Goal: Transaction & Acquisition: Download file/media

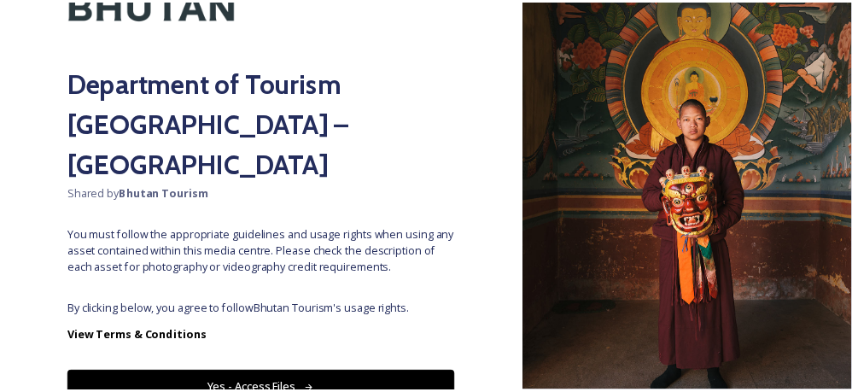
scroll to position [167, 0]
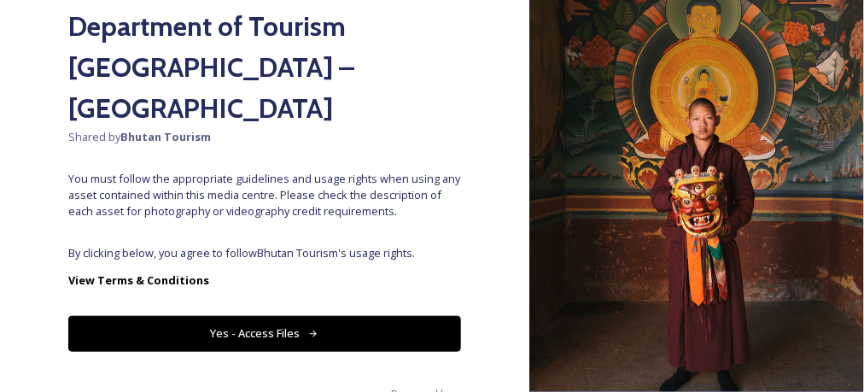
click at [287, 316] on button "Yes - Access Files" at bounding box center [264, 333] width 393 height 35
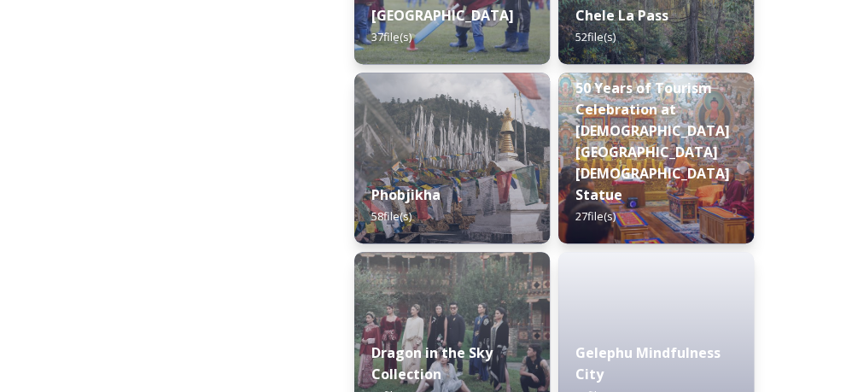
scroll to position [4324, 0]
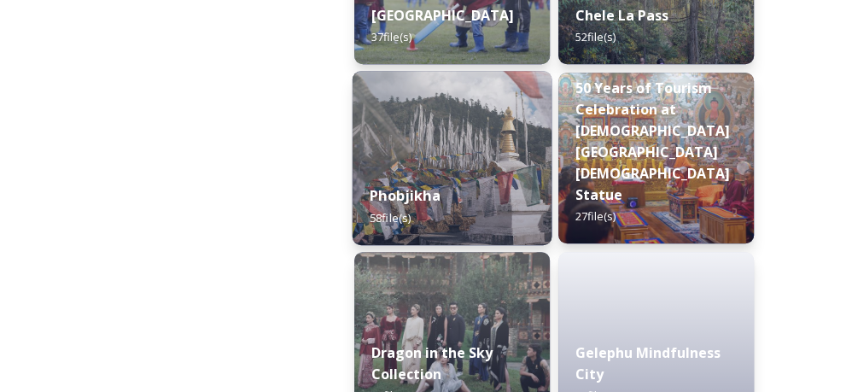
click at [458, 175] on div "Phobjikha 58 file(s)" at bounding box center [453, 206] width 200 height 78
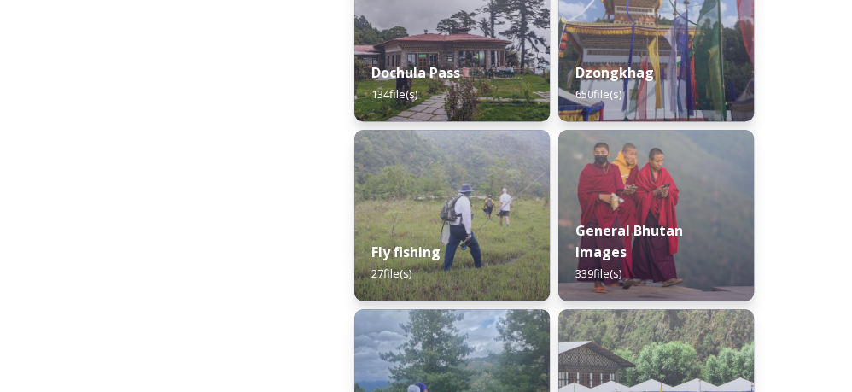
scroll to position [1025, 0]
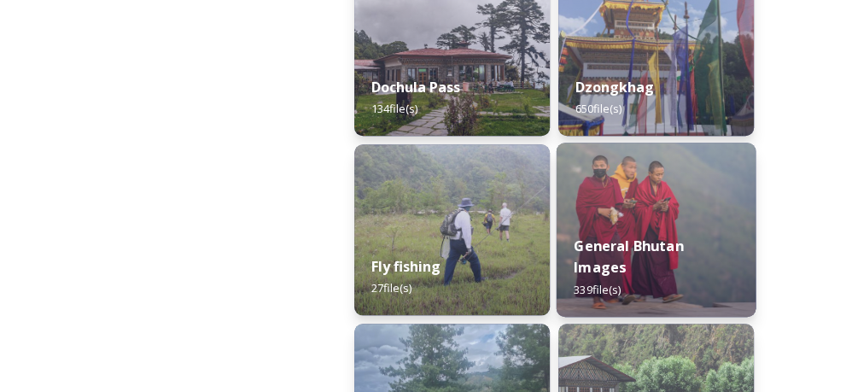
click at [697, 211] on img at bounding box center [657, 230] width 200 height 174
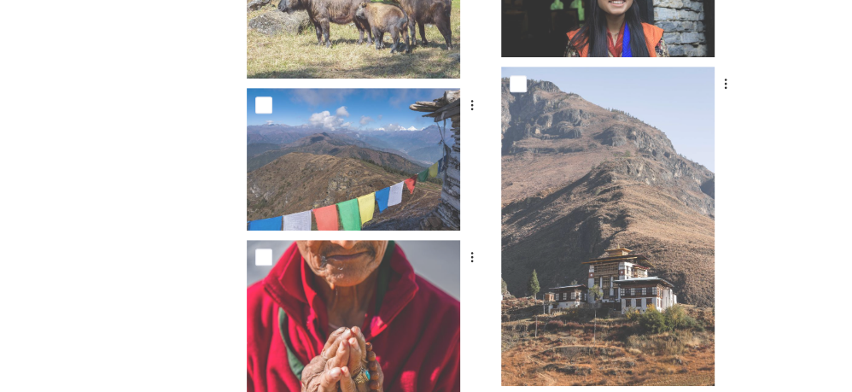
scroll to position [8092, 0]
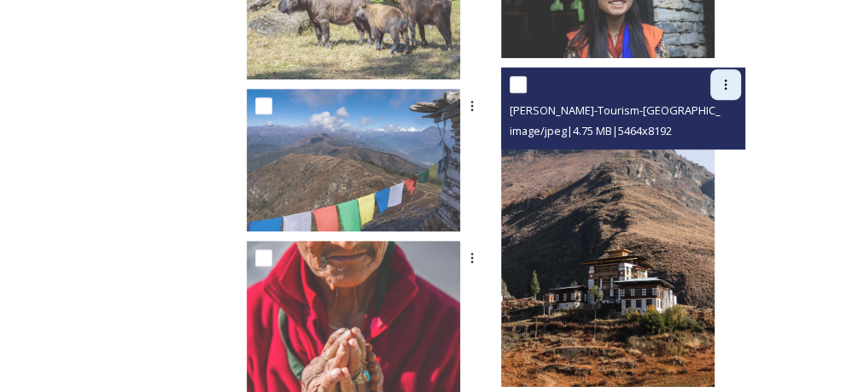
click at [716, 76] on div at bounding box center [725, 84] width 31 height 31
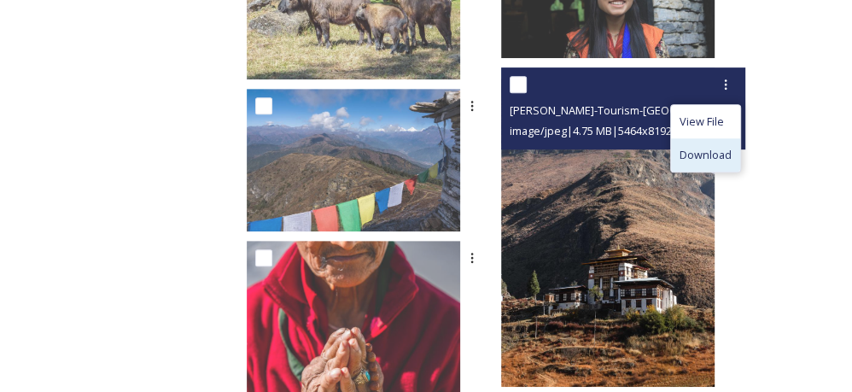
click at [697, 149] on span "Download" at bounding box center [706, 155] width 52 height 16
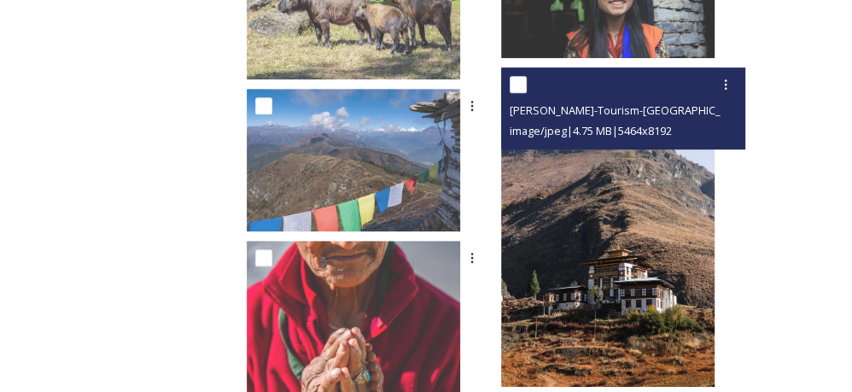
click at [628, 219] on img at bounding box center [607, 227] width 213 height 320
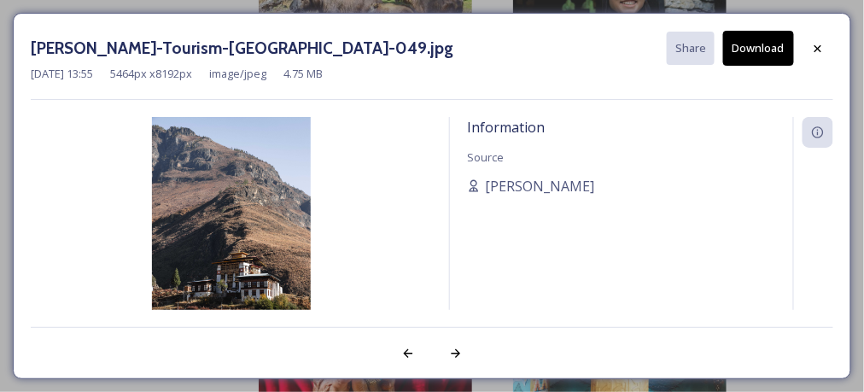
click at [399, 54] on div "[PERSON_NAME]-Tourism-[GEOGRAPHIC_DATA]-049.jpg Share Download" at bounding box center [432, 48] width 802 height 35
click at [824, 50] on icon at bounding box center [818, 49] width 14 height 14
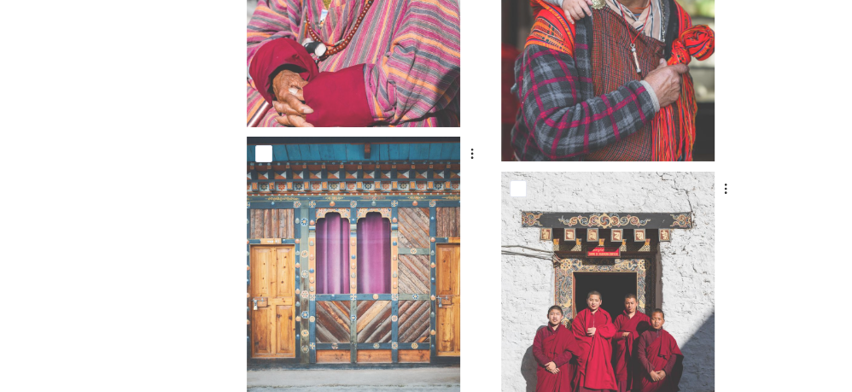
scroll to position [7362, 0]
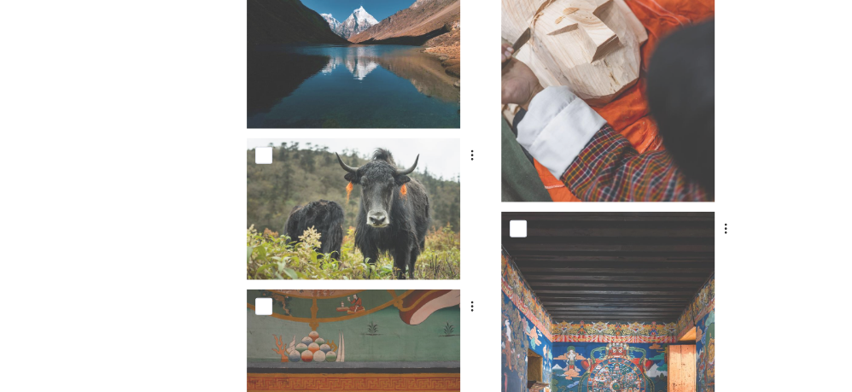
scroll to position [13752, 0]
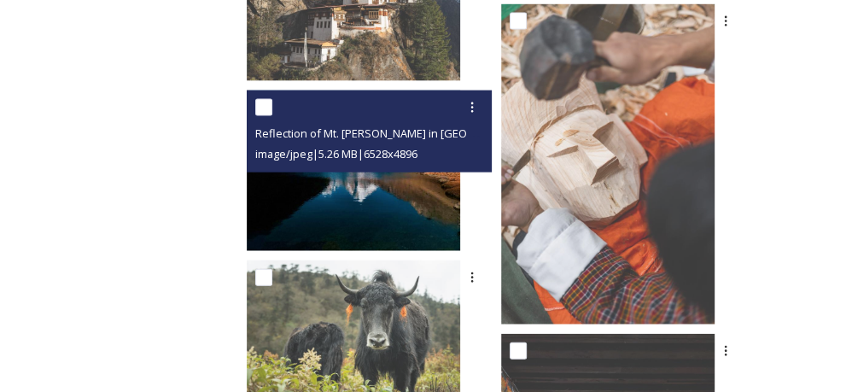
click at [458, 182] on img at bounding box center [353, 170] width 213 height 160
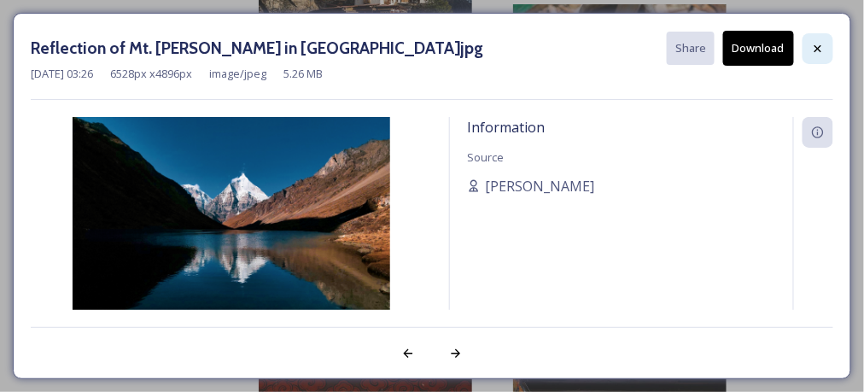
click at [823, 45] on icon at bounding box center [818, 49] width 14 height 14
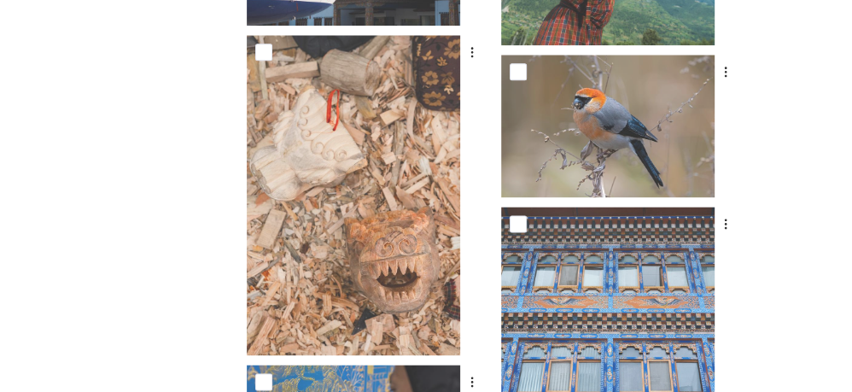
scroll to position [12792, 0]
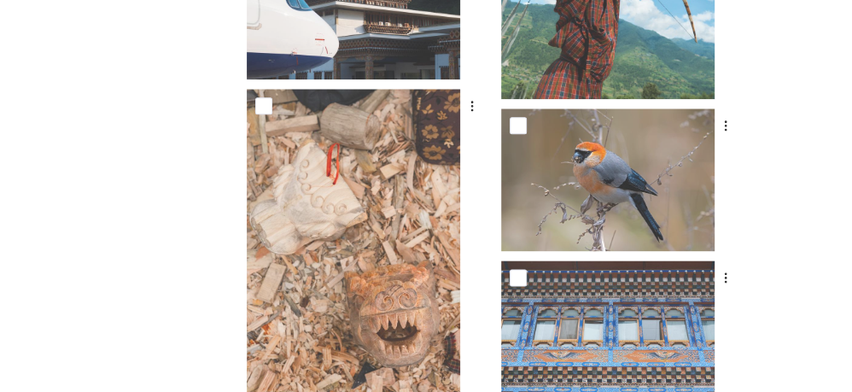
drag, startPoint x: 771, startPoint y: 114, endPoint x: 790, endPoint y: 140, distance: 31.8
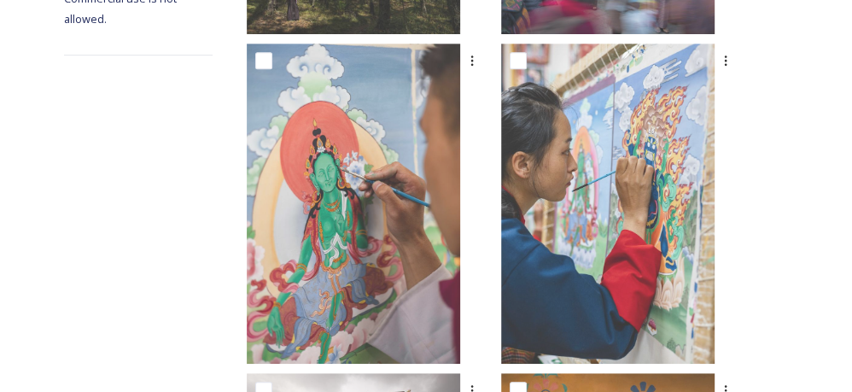
scroll to position [451, 0]
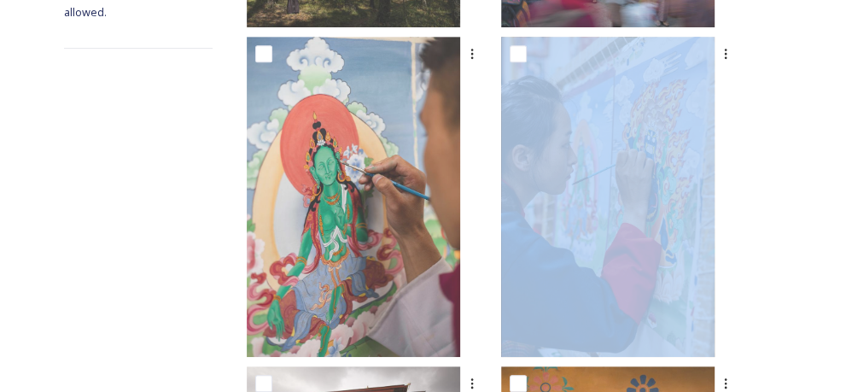
drag, startPoint x: 790, startPoint y: 140, endPoint x: 802, endPoint y: 140, distance: 12.8
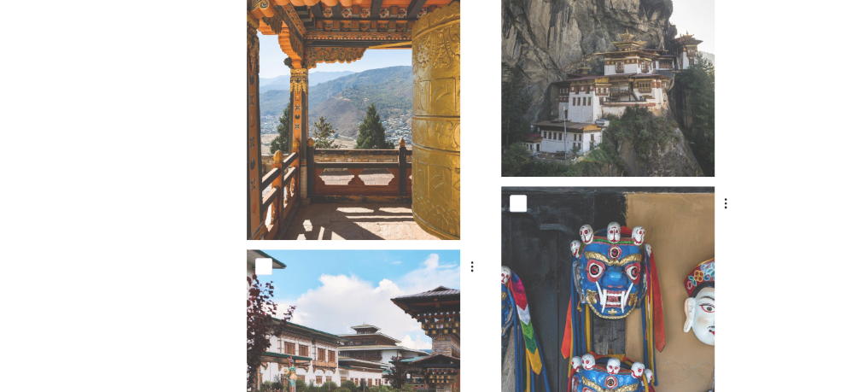
scroll to position [4481, 0]
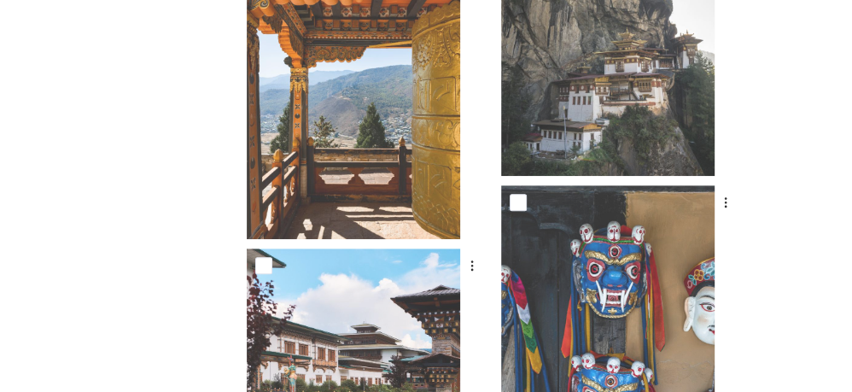
drag, startPoint x: 647, startPoint y: 143, endPoint x: 108, endPoint y: 143, distance: 539.5
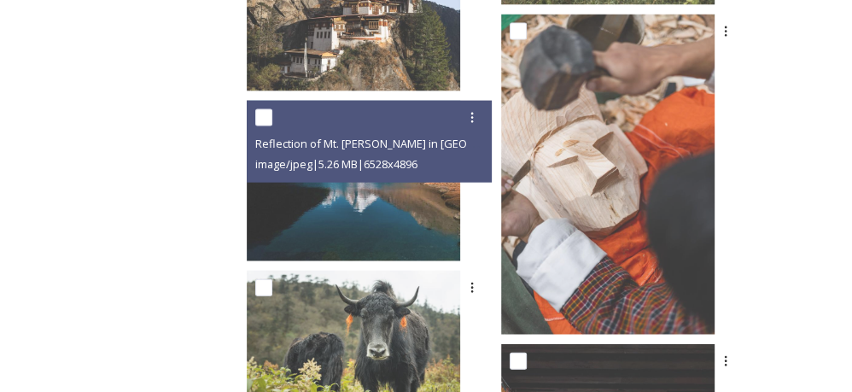
scroll to position [13739, 0]
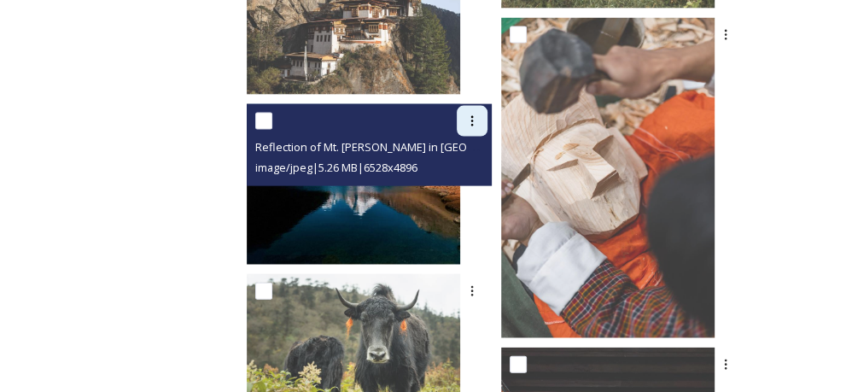
click at [479, 123] on icon at bounding box center [472, 121] width 14 height 14
click at [400, 133] on div at bounding box center [371, 121] width 232 height 31
click at [403, 146] on span "Reflection of Mt. [PERSON_NAME] in [GEOGRAPHIC_DATA]jpg" at bounding box center [409, 146] width 309 height 16
click at [317, 143] on span "Reflection of Mt. [PERSON_NAME] in [GEOGRAPHIC_DATA]jpg" at bounding box center [409, 146] width 309 height 16
click at [403, 203] on img at bounding box center [353, 184] width 213 height 160
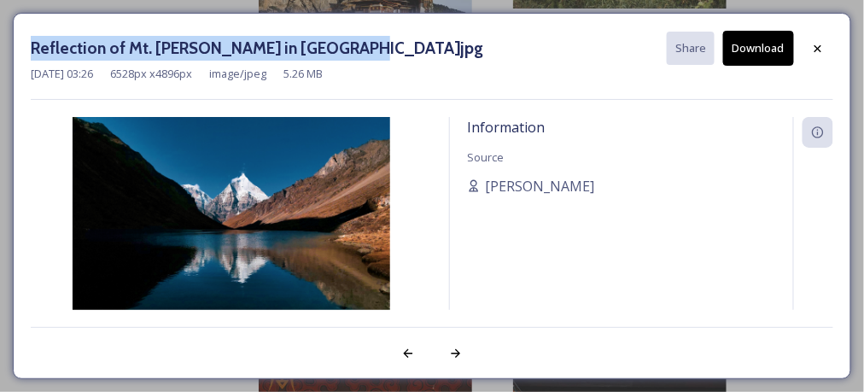
drag, startPoint x: 32, startPoint y: 46, endPoint x: 329, endPoint y: 50, distance: 297.1
click at [329, 50] on h3 "Reflection of Mt. [PERSON_NAME] in [GEOGRAPHIC_DATA]jpg" at bounding box center [257, 48] width 452 height 25
copy h3 "Reflection of Mt. [PERSON_NAME] in [GEOGRAPHIC_DATA]"
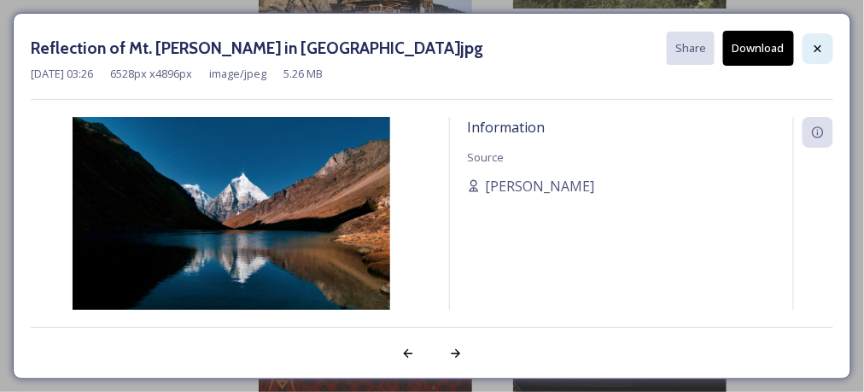
click at [815, 44] on icon at bounding box center [817, 47] width 7 height 7
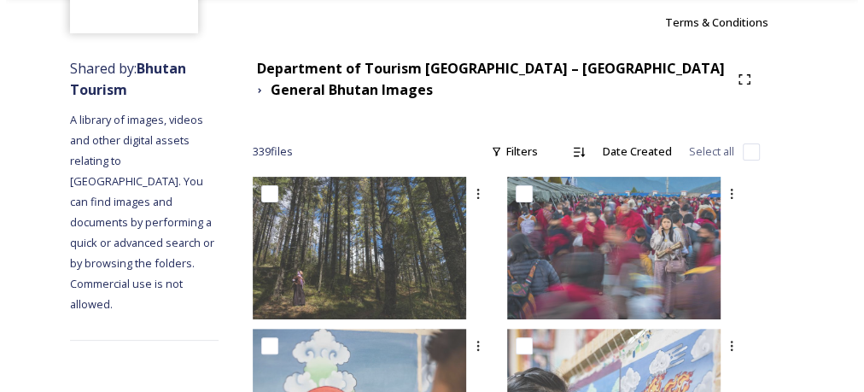
scroll to position [0, 0]
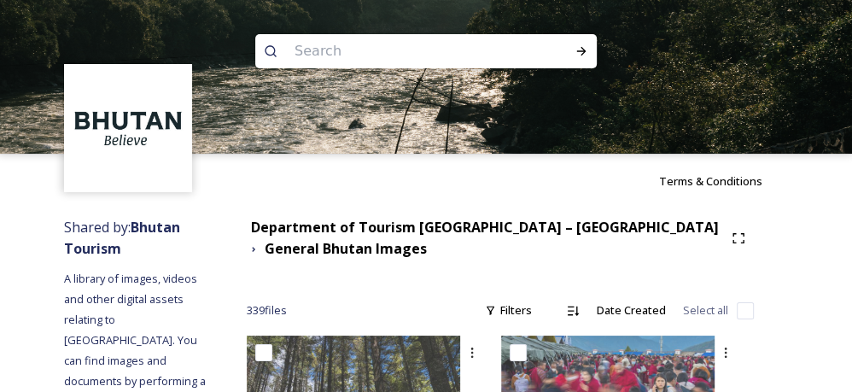
click at [331, 51] on input at bounding box center [403, 51] width 234 height 38
type input "j"
type input "lake"
click at [575, 55] on icon at bounding box center [582, 51] width 14 height 14
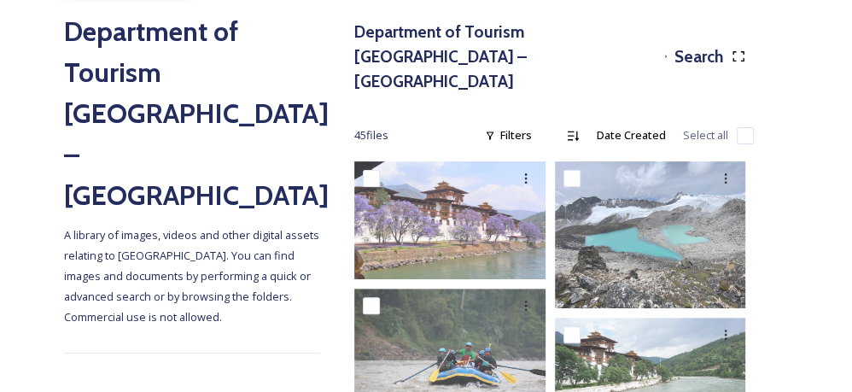
scroll to position [192, 0]
